Goal: Transaction & Acquisition: Purchase product/service

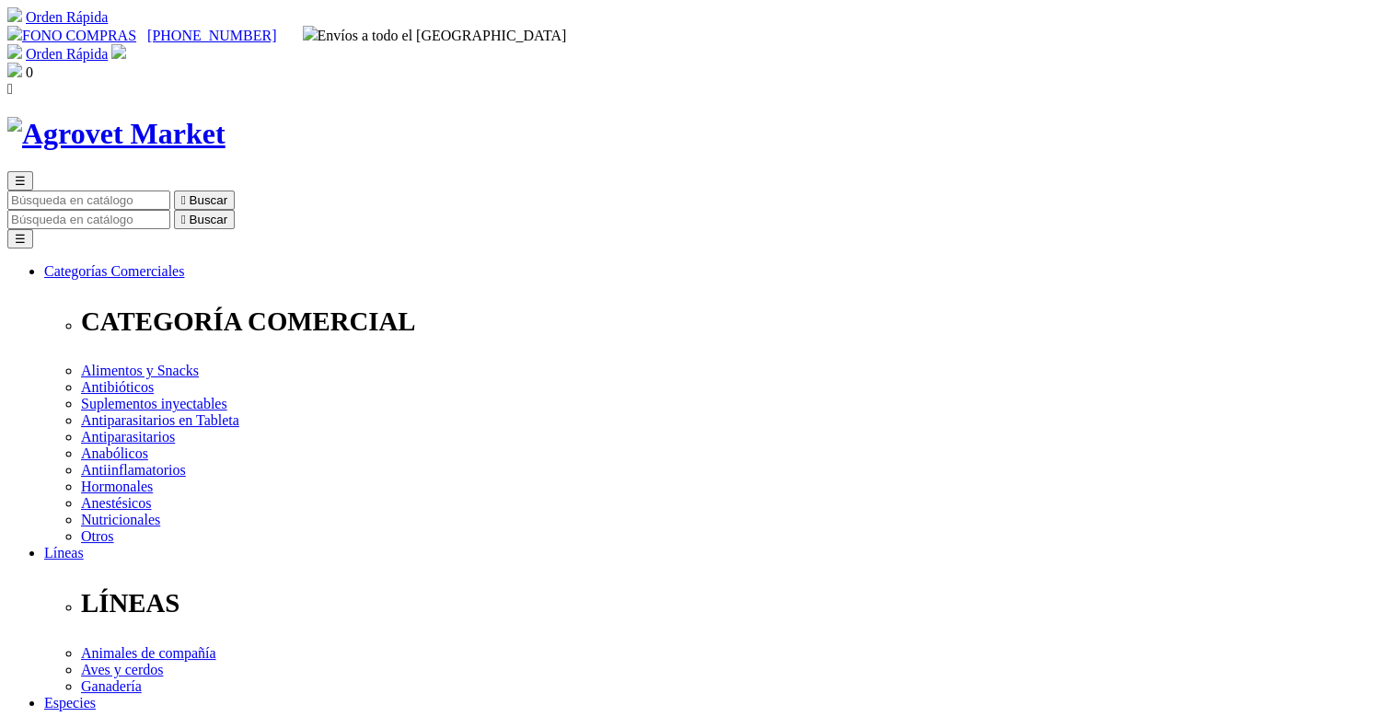
click at [170, 210] on input "Buscar" at bounding box center [88, 219] width 163 height 19
paste input "Red Rooster"
type input "Red Rooster"
click at [174, 210] on button " Buscar" at bounding box center [204, 219] width 61 height 19
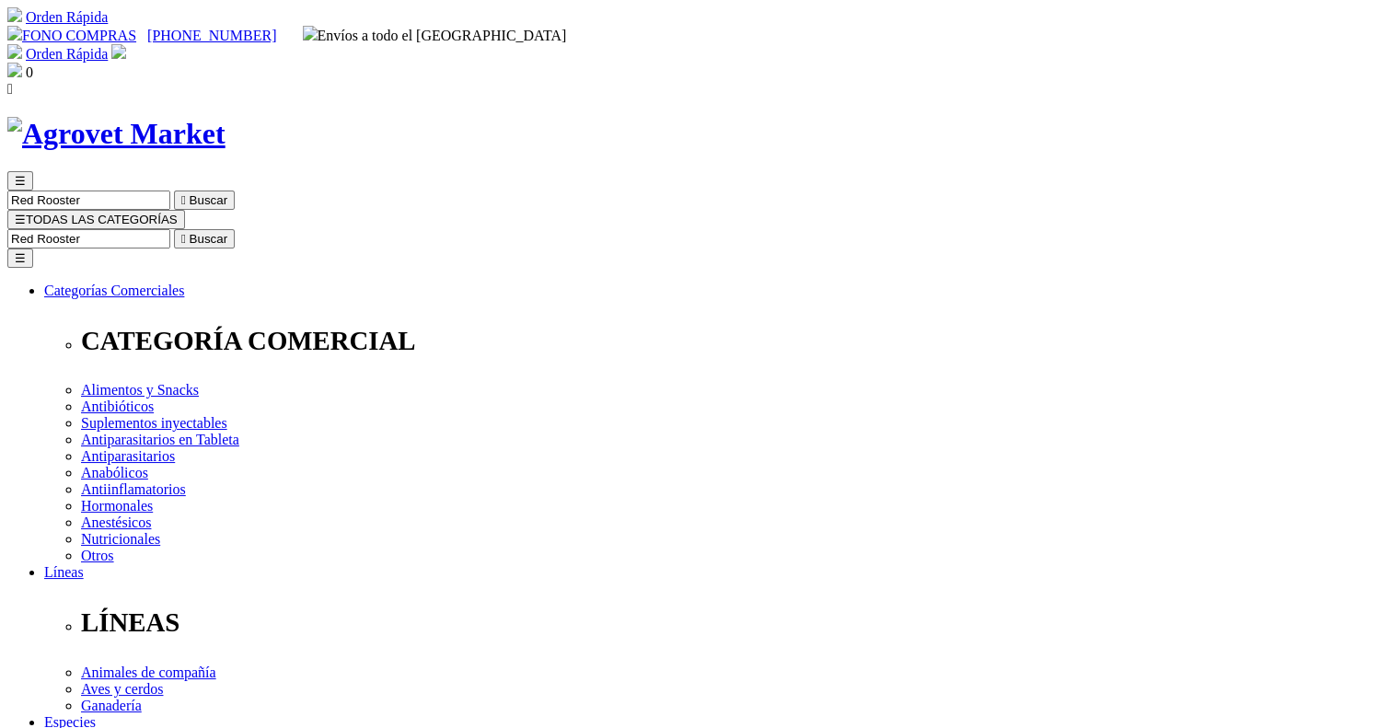
click at [170, 229] on input "Buscar" at bounding box center [88, 238] width 163 height 19
paste input "Revimín plus 50 ml"
drag, startPoint x: 997, startPoint y: 91, endPoint x: 1097, endPoint y: 91, distance: 99.4
click at [1097, 229] on form "2 results are available, use up and down arrow keys to navigate. Revimín plus 5…" at bounding box center [699, 238] width 1385 height 19
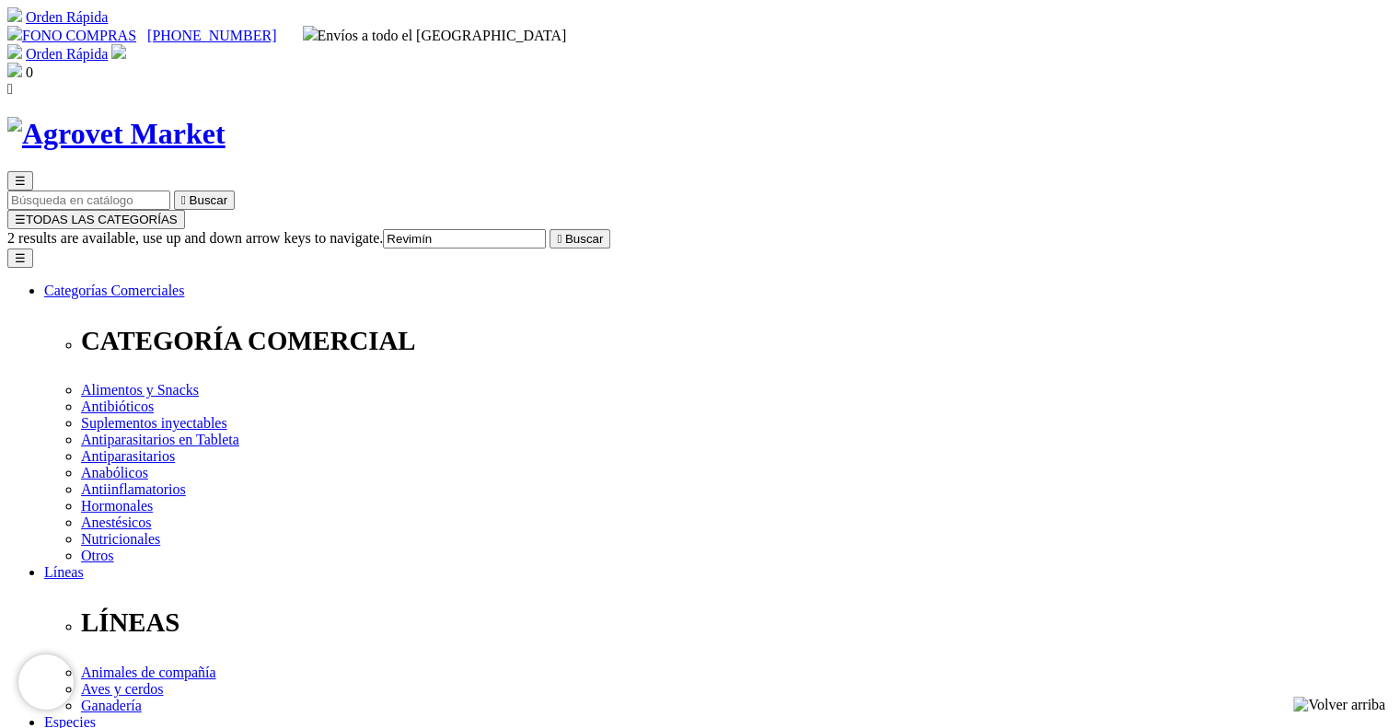
type input "Revimín"
click at [549, 229] on button " Buscar" at bounding box center [579, 238] width 61 height 19
click at [170, 229] on input "Revimín" at bounding box center [88, 238] width 163 height 19
type input "Revimin"
click at [174, 229] on button " Buscar" at bounding box center [204, 238] width 61 height 19
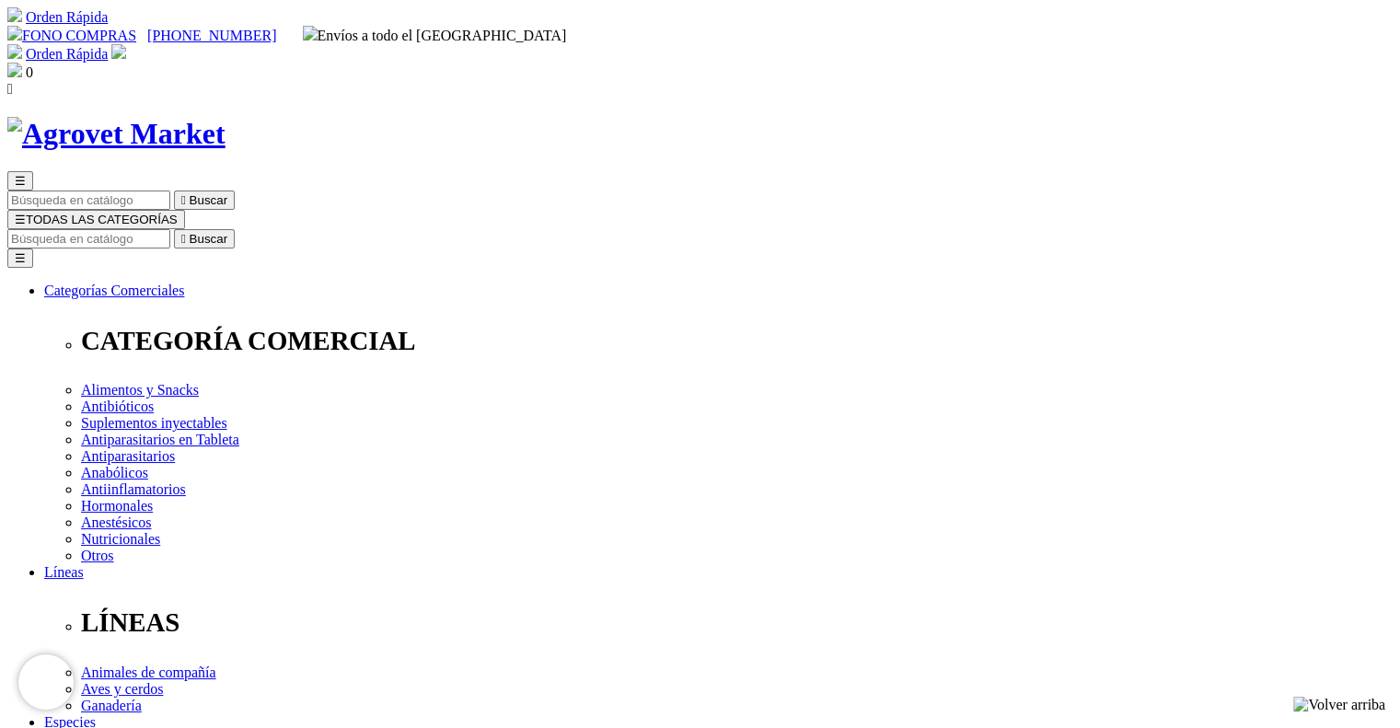
scroll to position [92, 0]
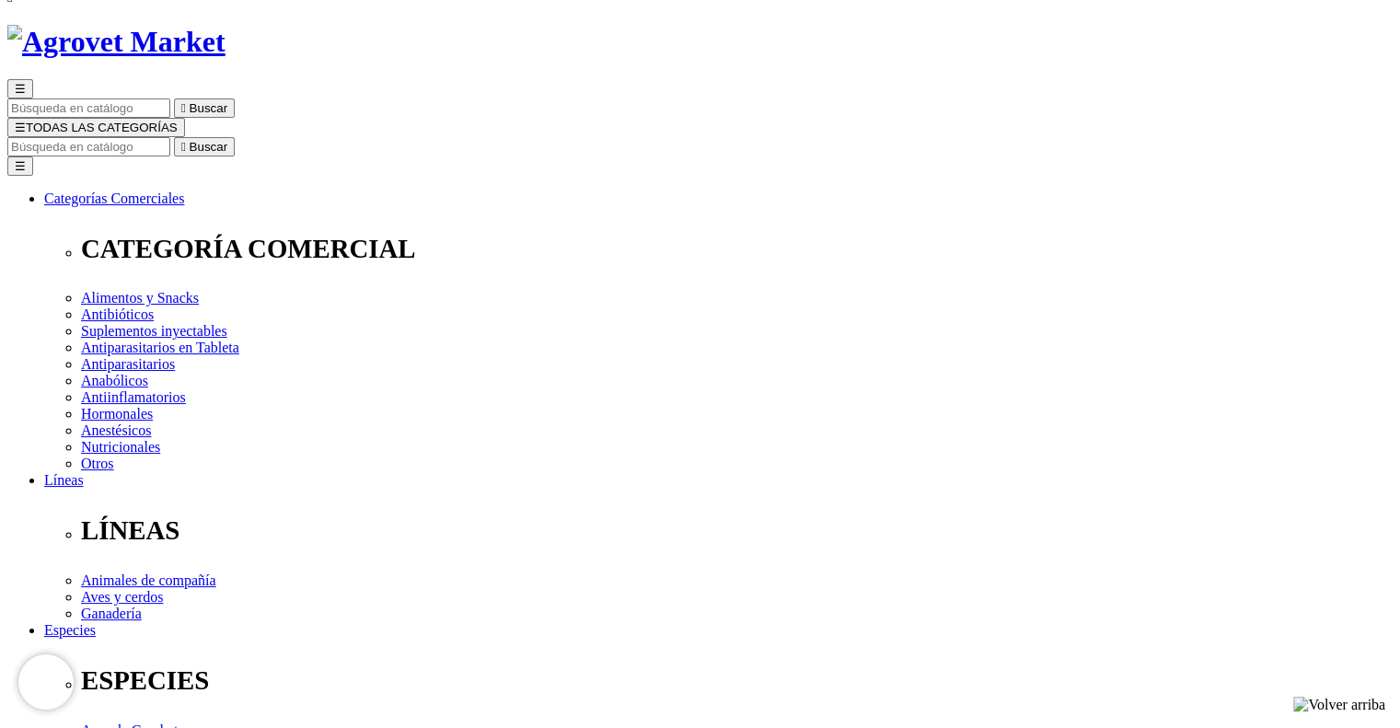
select select "3"
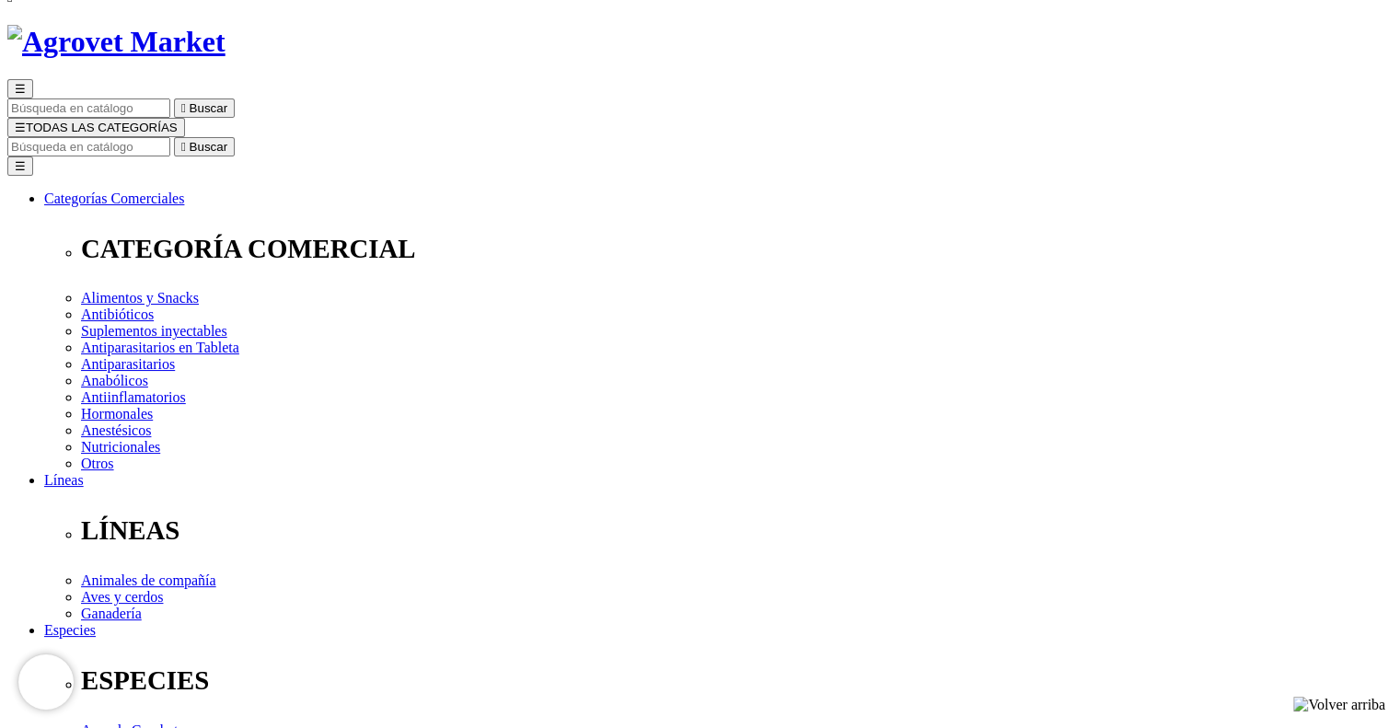
radio input "true"
select select "0"
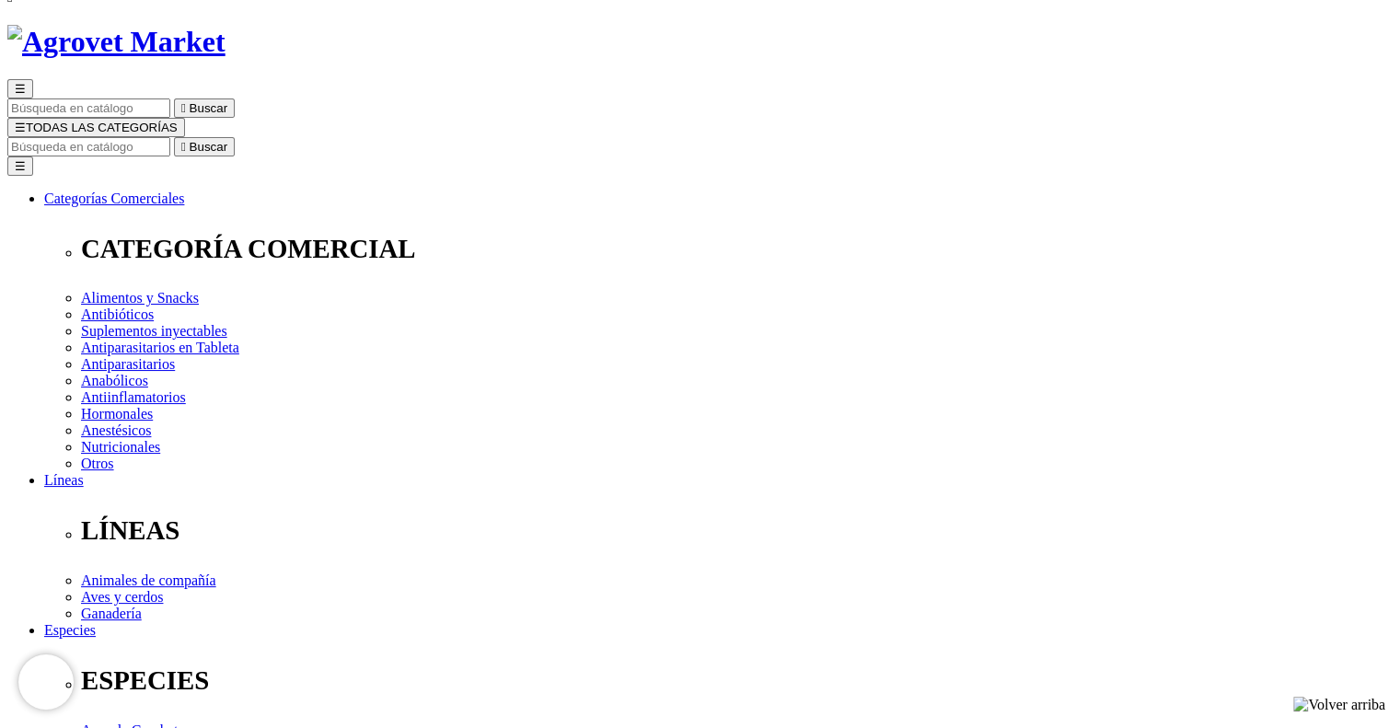
radio input "true"
drag, startPoint x: 937, startPoint y: 514, endPoint x: 933, endPoint y: 480, distance: 34.2
drag, startPoint x: 876, startPoint y: 455, endPoint x: 882, endPoint y: 468, distance: 15.2
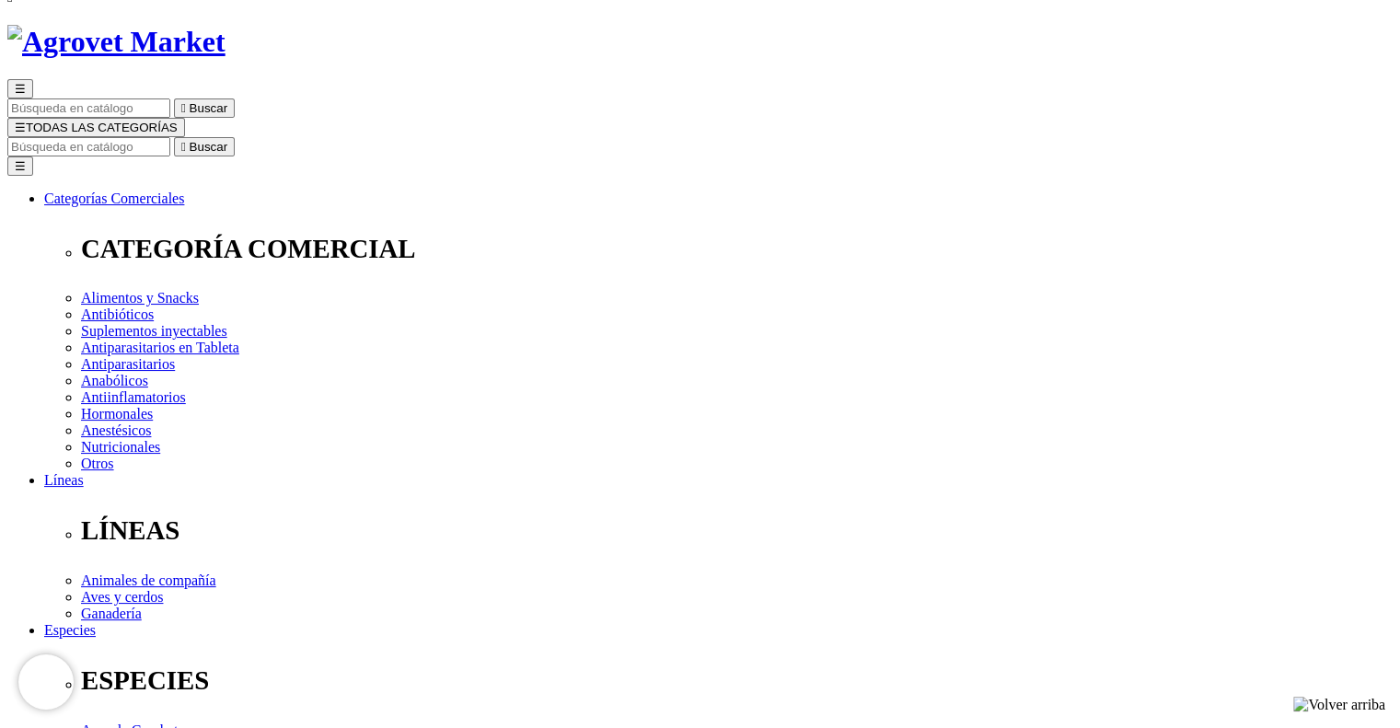
select select "4"
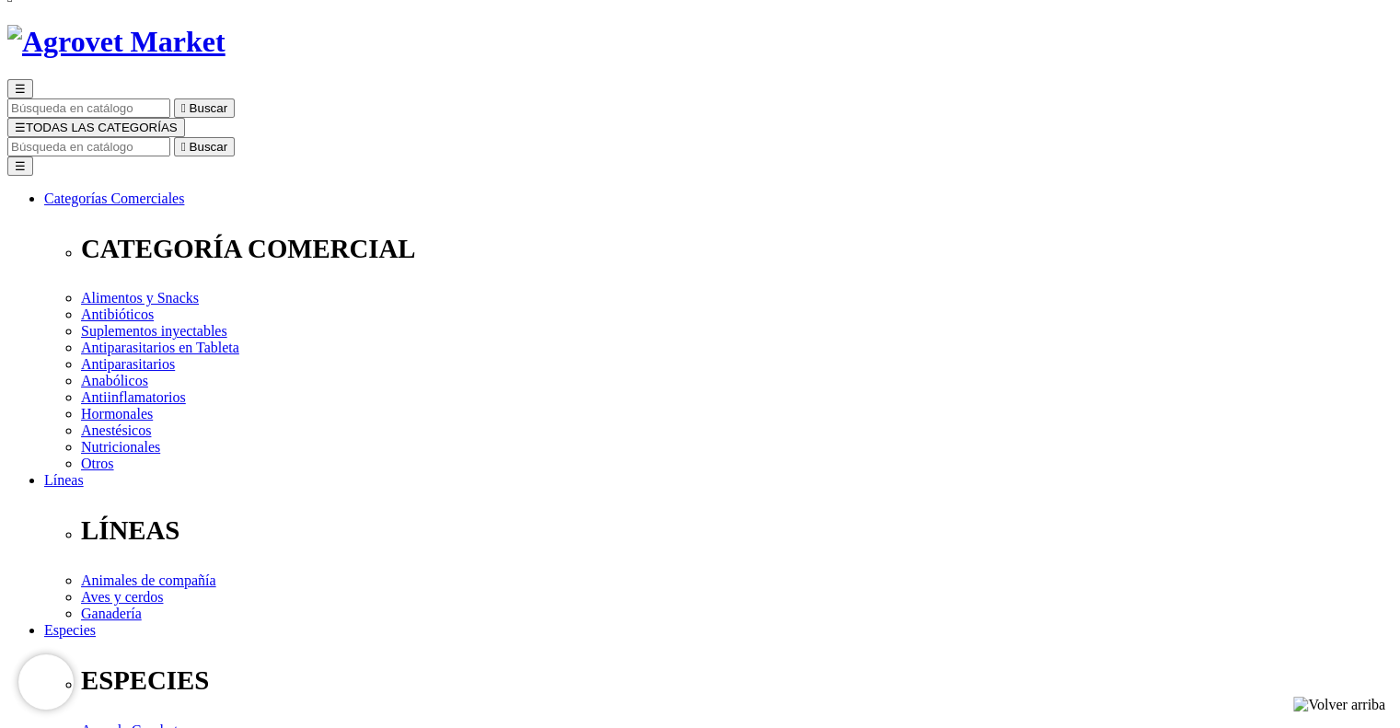
select select "3"
select select "4"
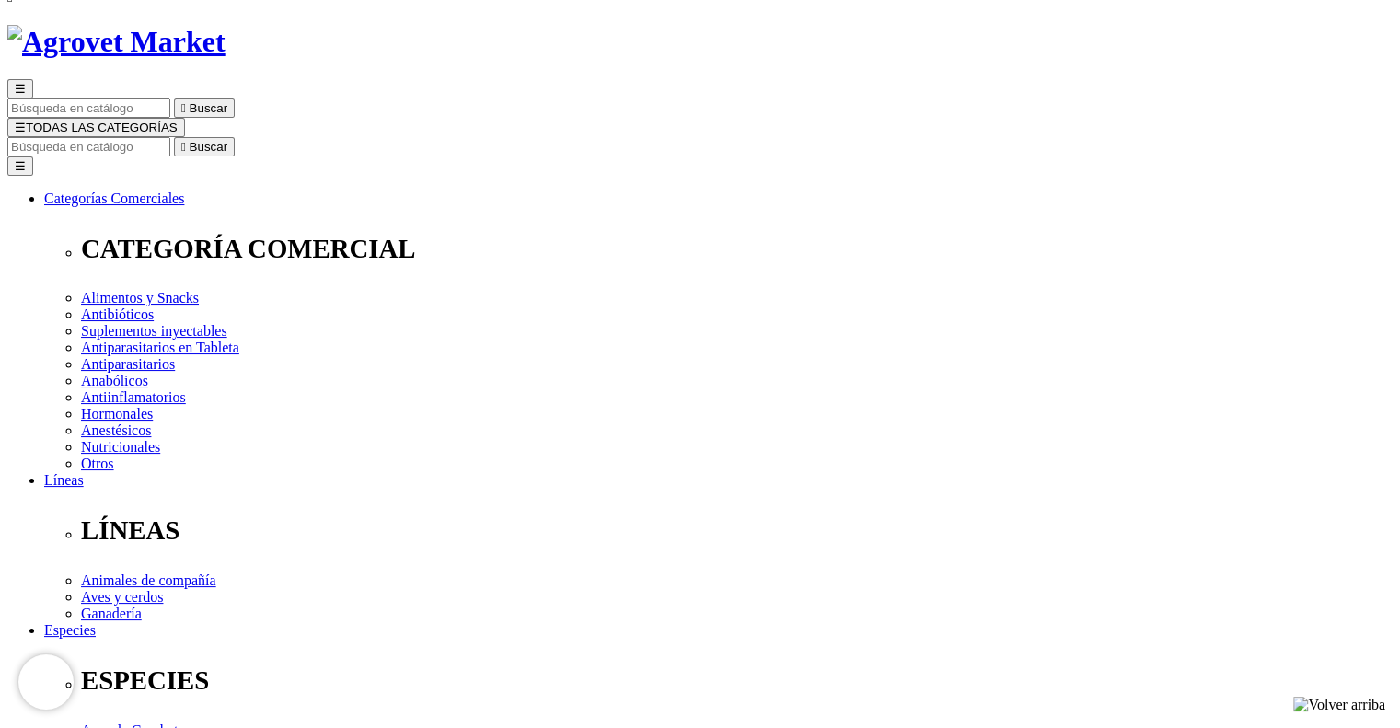
select select "4"
